Goal: Task Accomplishment & Management: Manage account settings

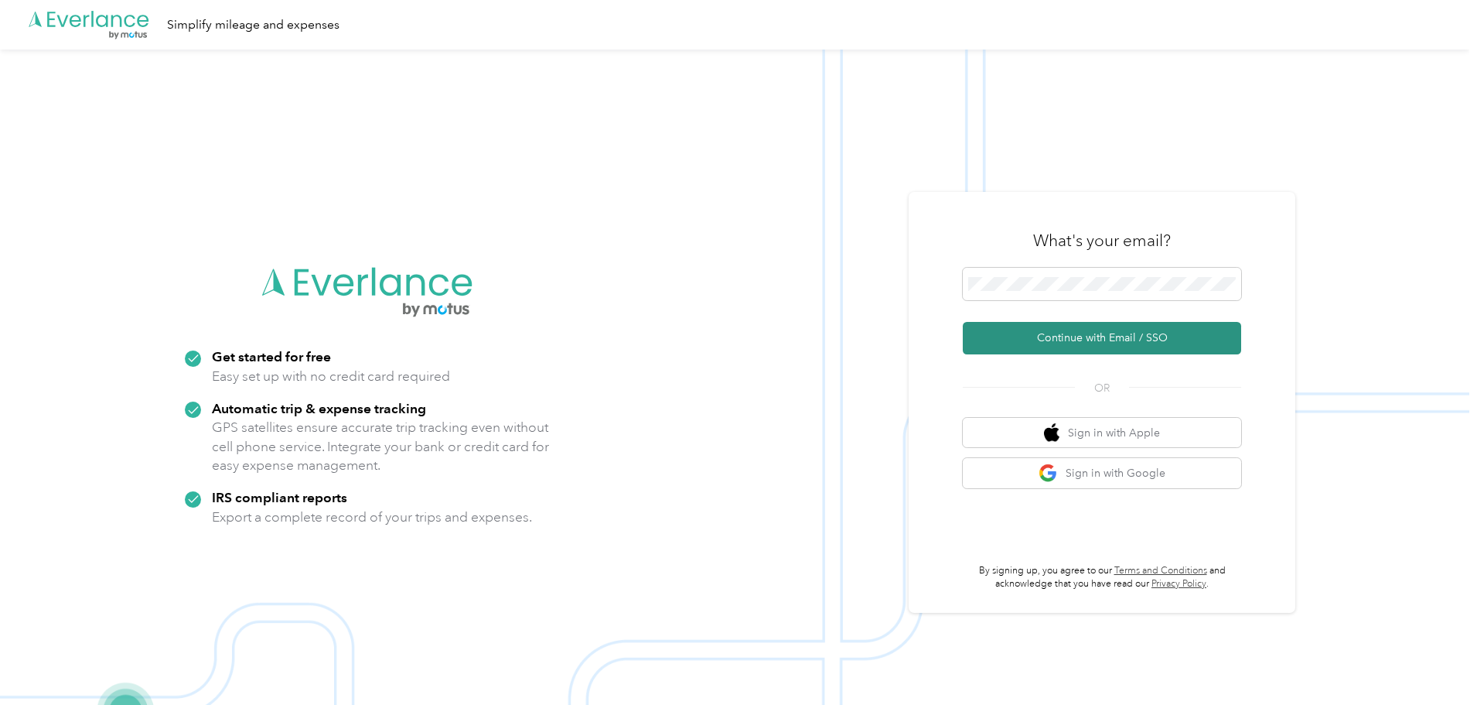
click at [1089, 343] on button "Continue with Email / SSO" at bounding box center [1102, 338] width 278 height 32
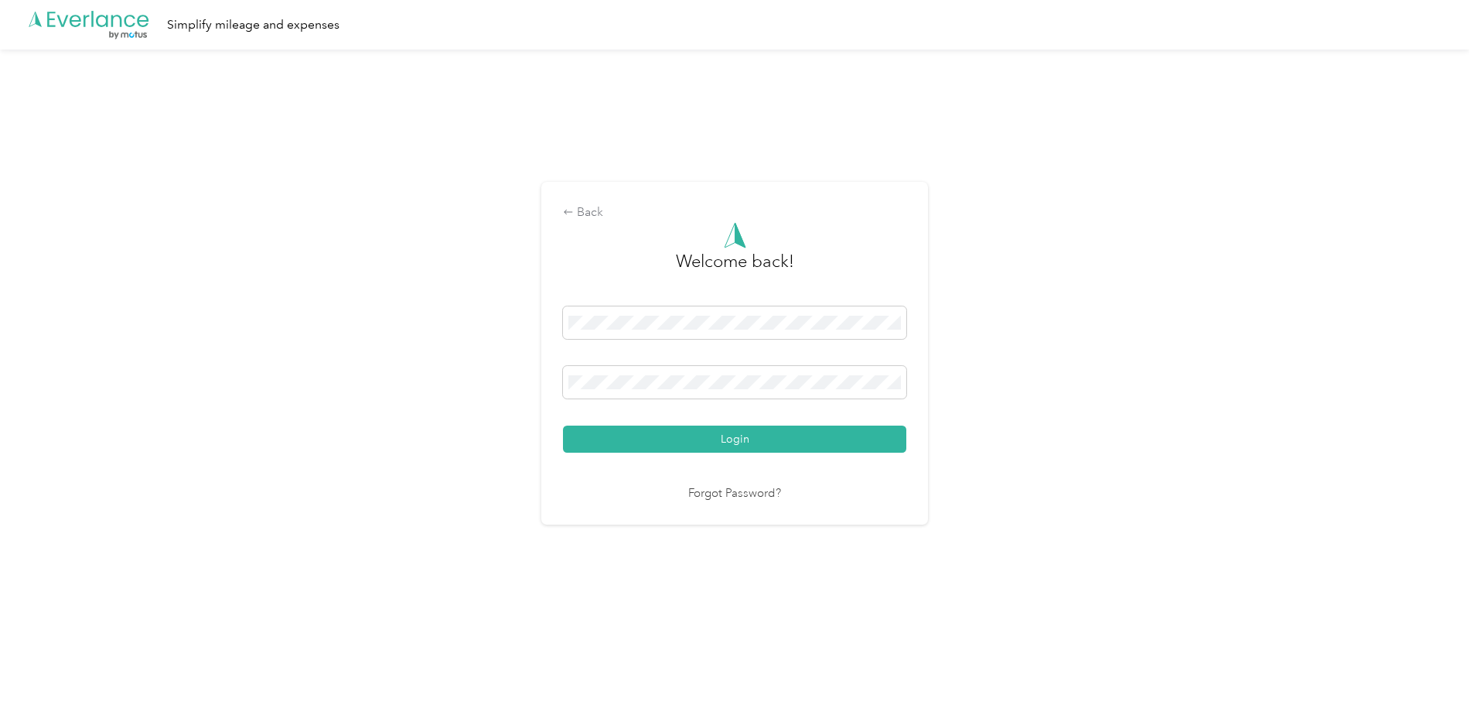
click at [563, 425] on button "Login" at bounding box center [734, 438] width 343 height 27
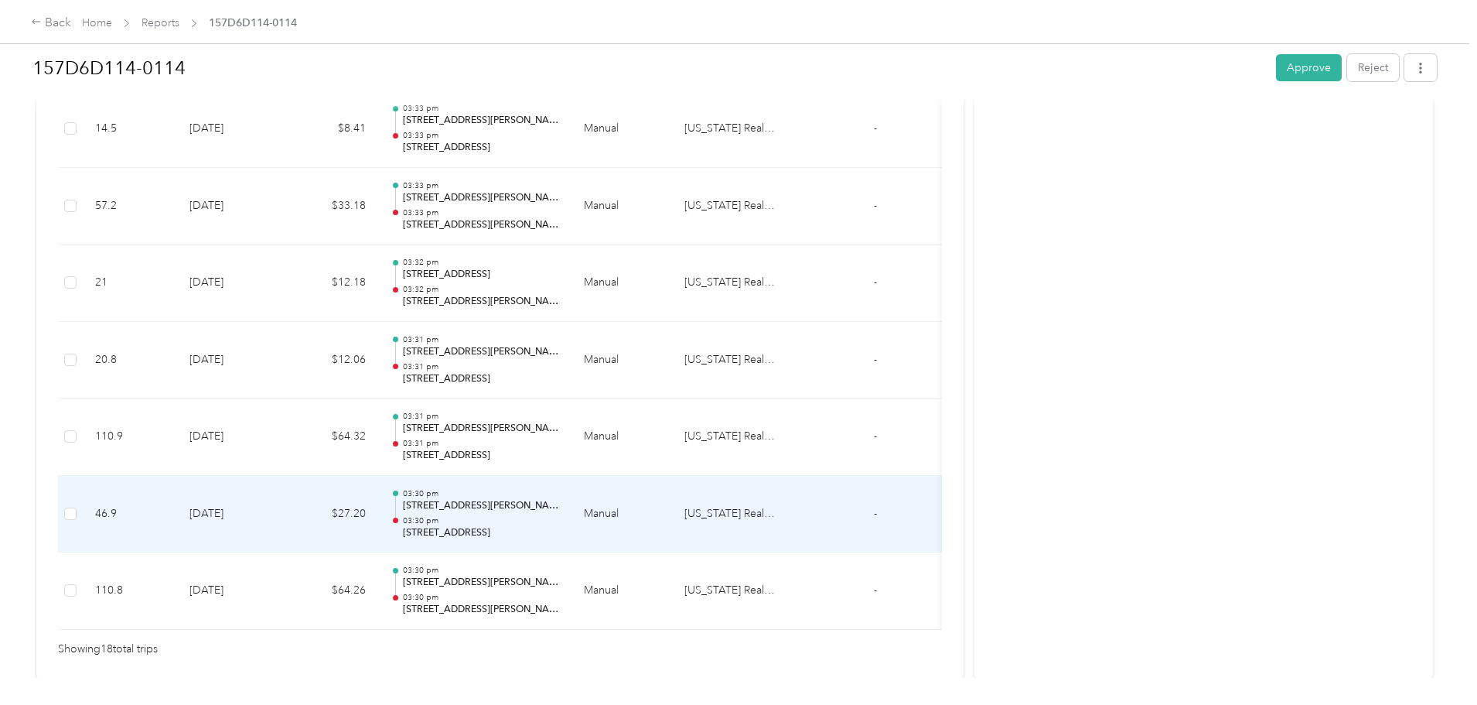
scroll to position [1100, 0]
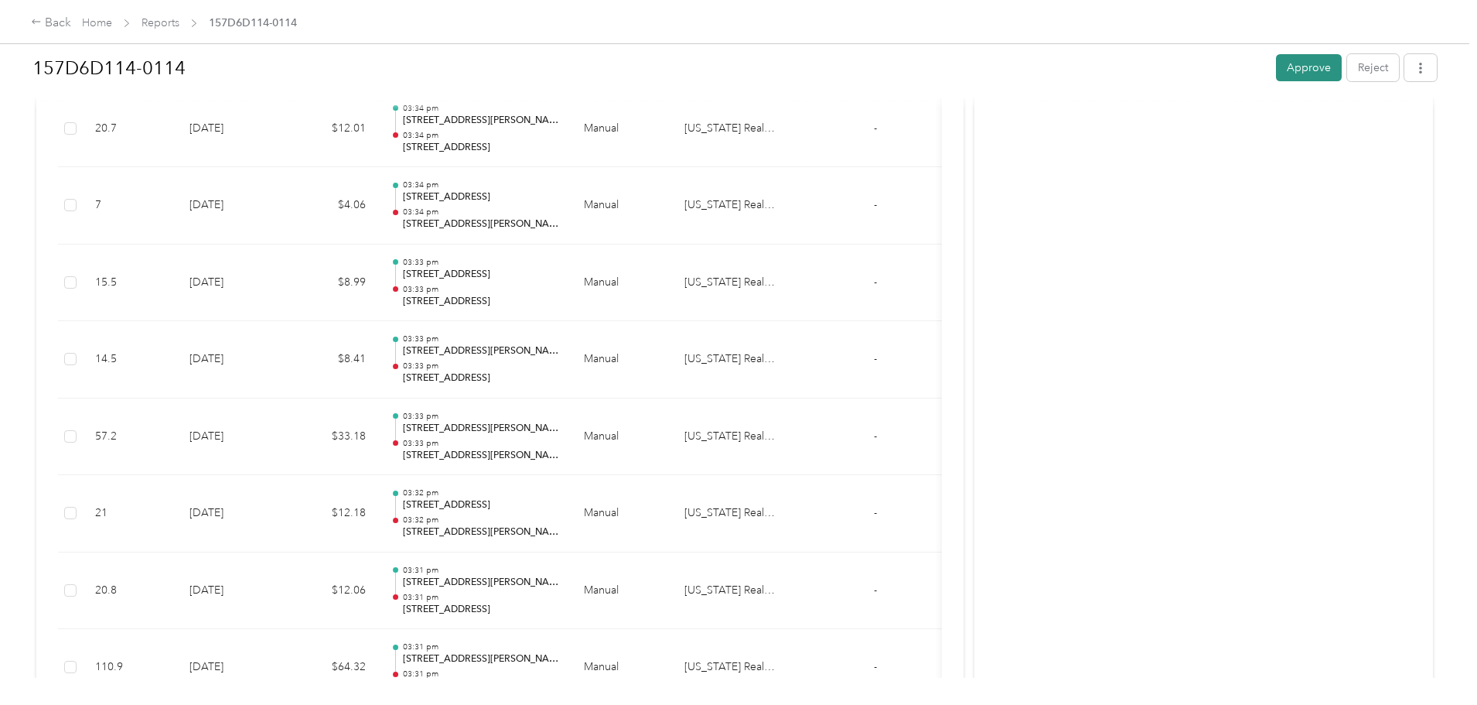
click at [1276, 58] on button "Approve" at bounding box center [1309, 67] width 66 height 27
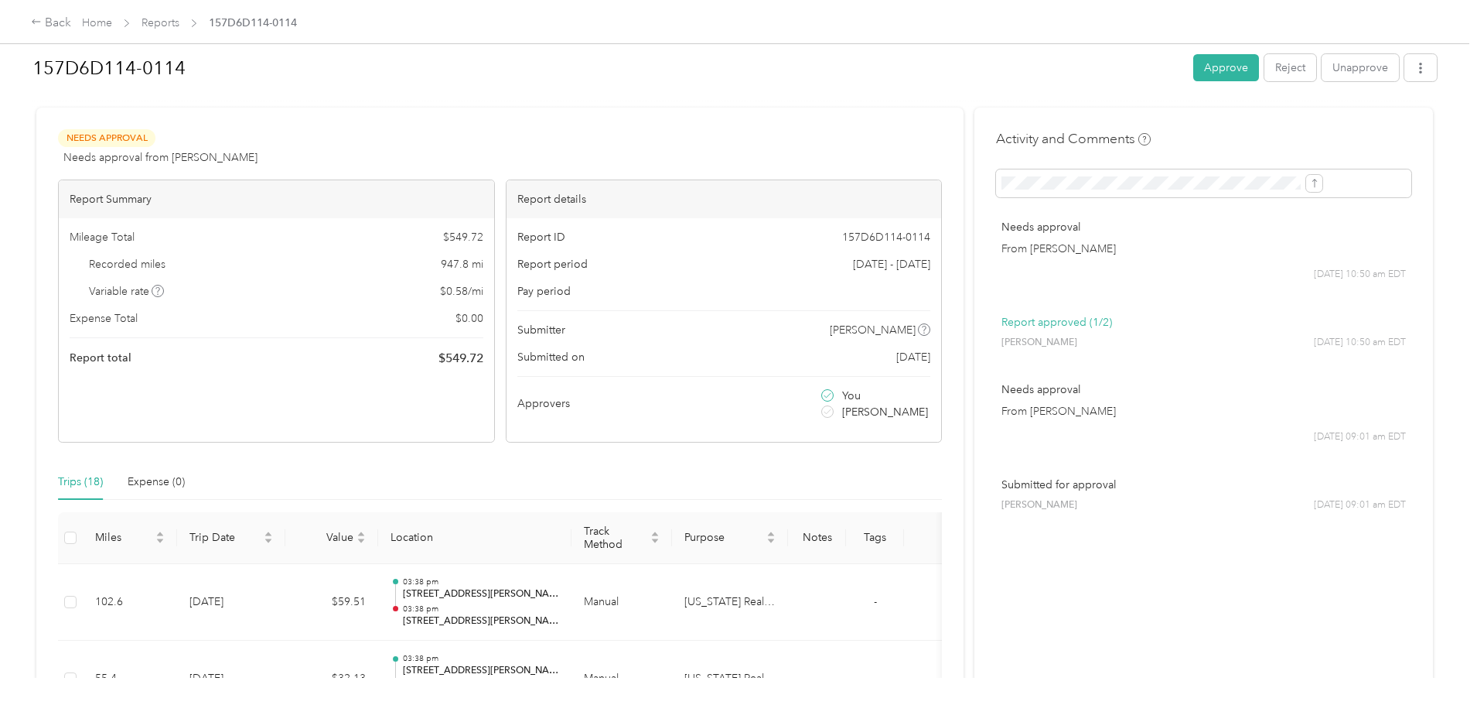
scroll to position [0, 0]
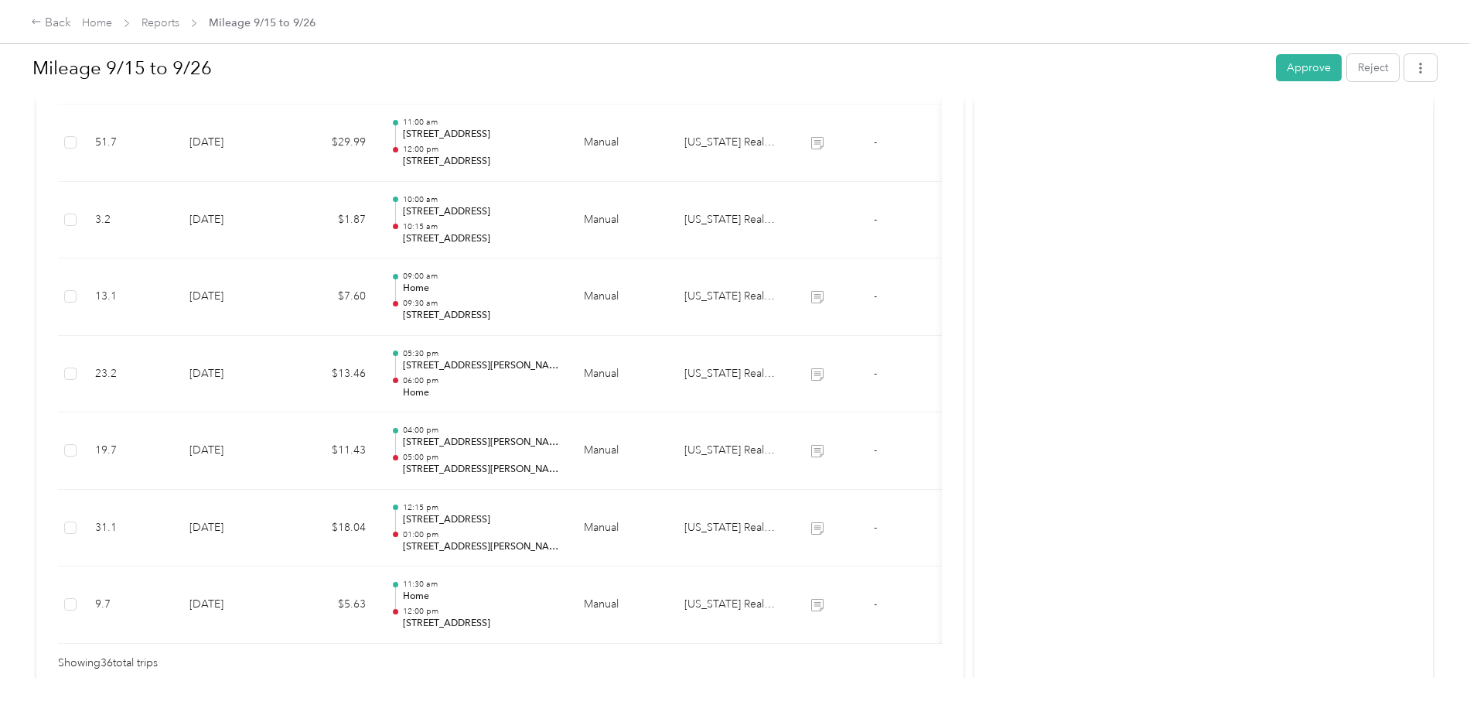
scroll to position [2794, 0]
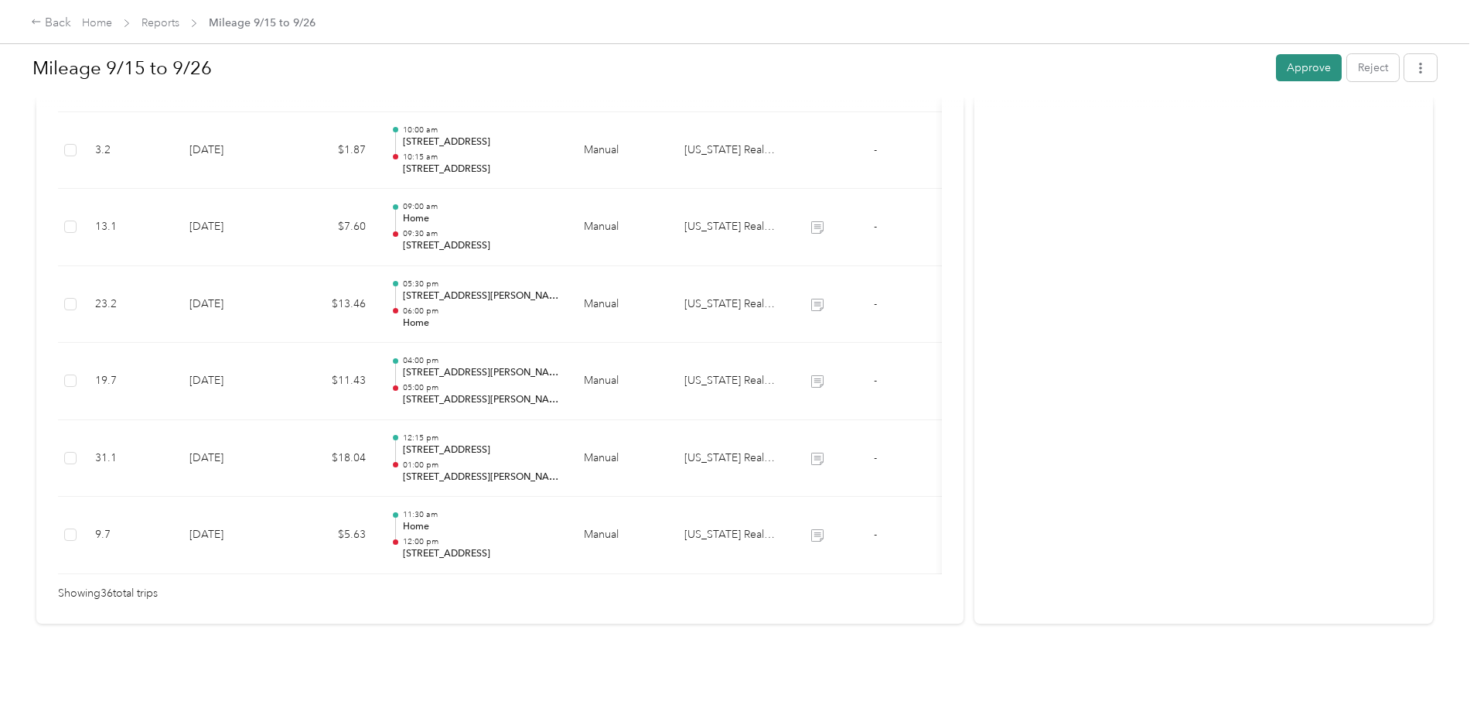
click at [1276, 71] on button "Approve" at bounding box center [1309, 67] width 66 height 27
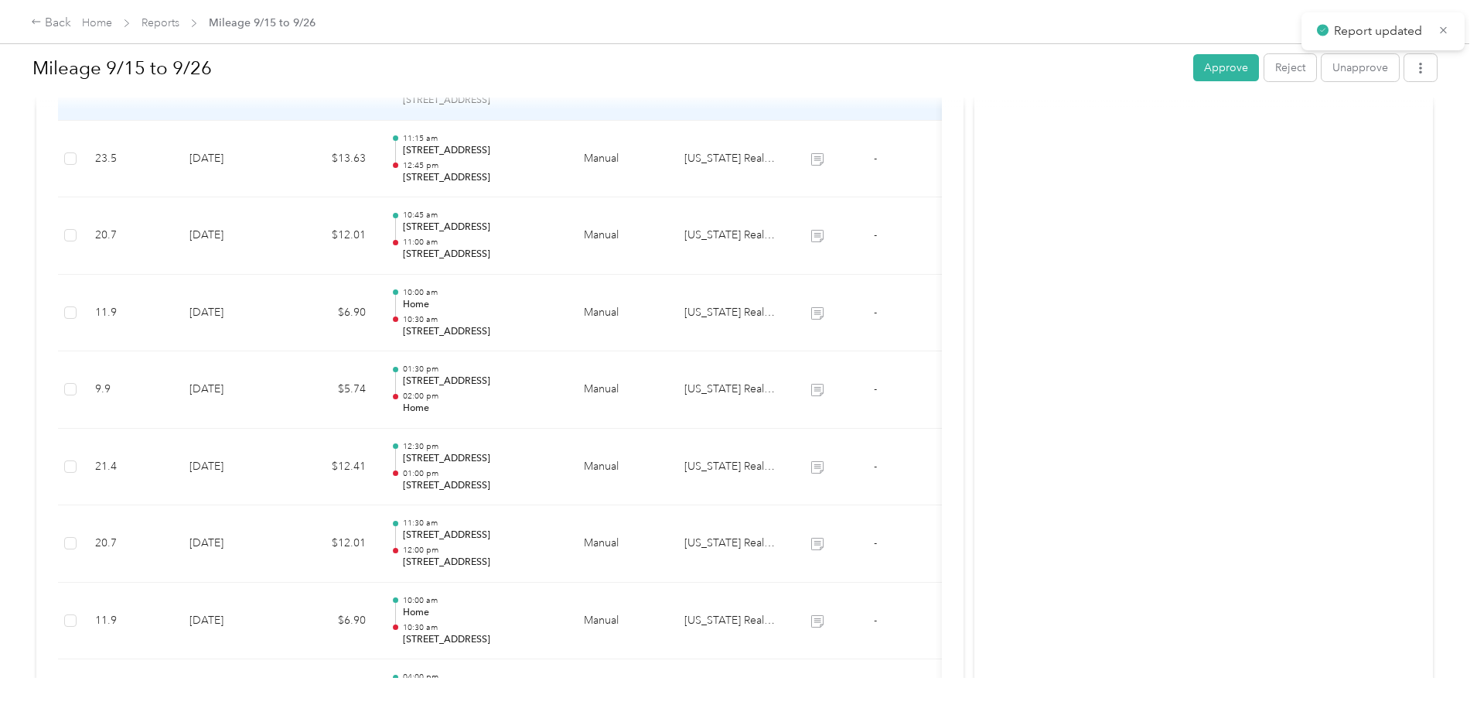
scroll to position [1402, 0]
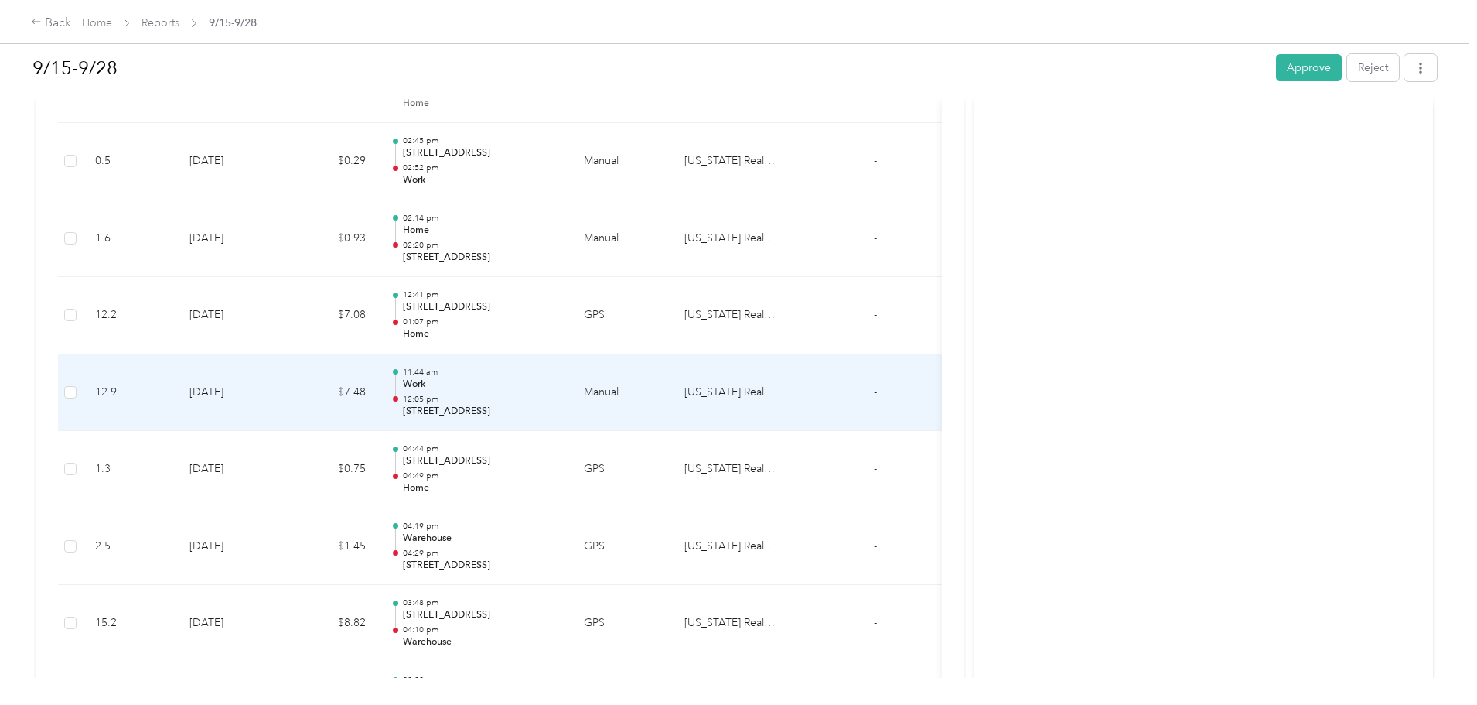
scroll to position [2552, 0]
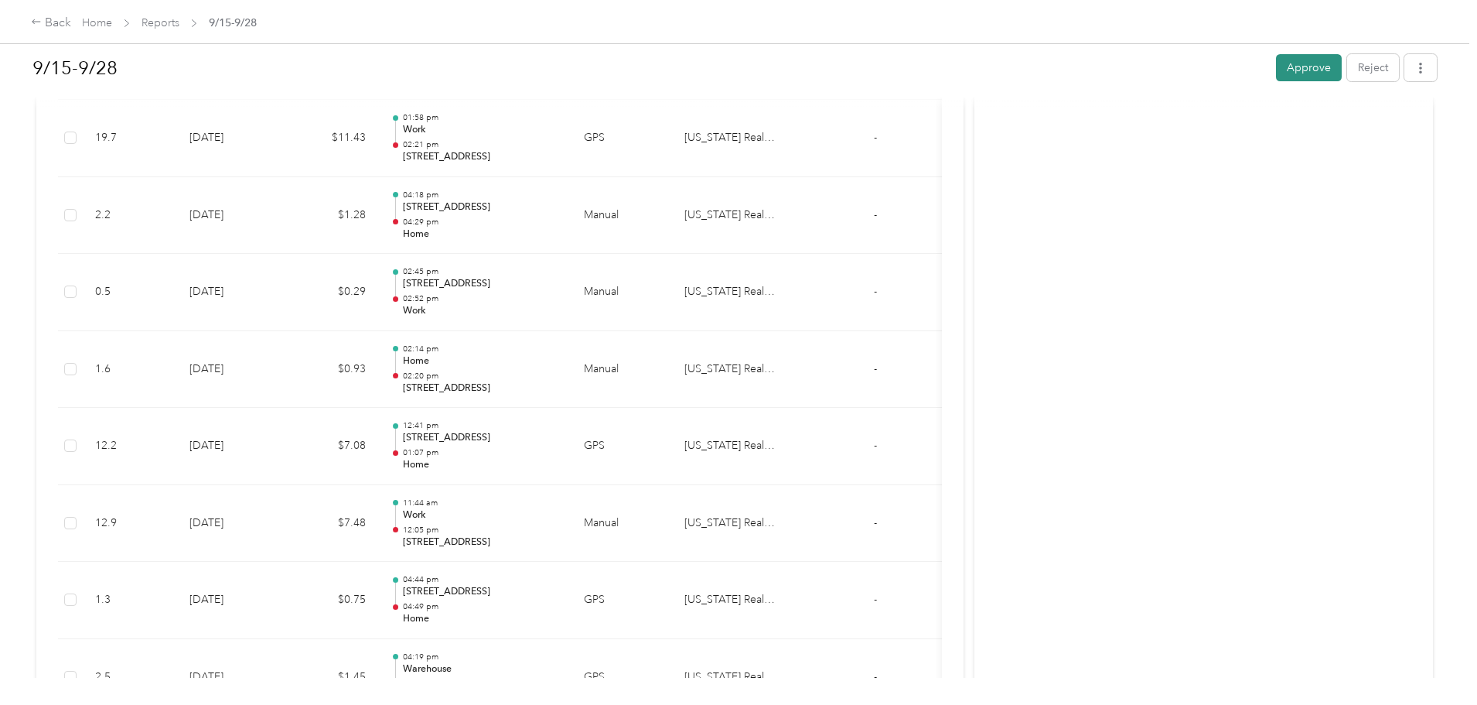
click at [1276, 70] on button "Approve" at bounding box center [1309, 67] width 66 height 27
